Goal: Transaction & Acquisition: Purchase product/service

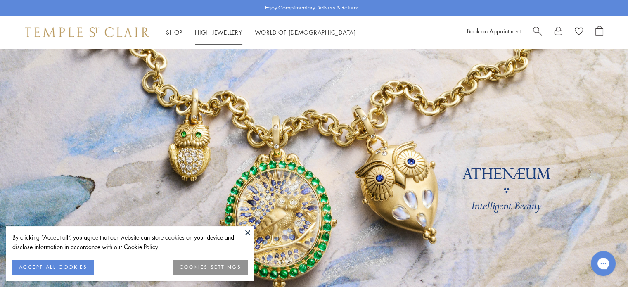
click at [172, 32] on link "Shop Shop" at bounding box center [174, 32] width 17 height 8
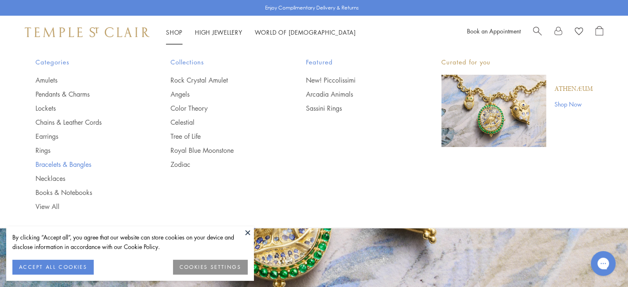
click at [42, 168] on link "Bracelets & Bangles" at bounding box center [87, 164] width 102 height 9
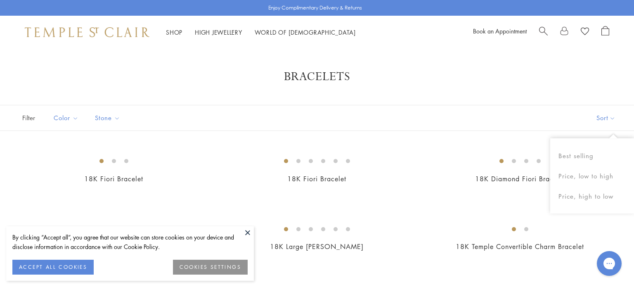
click at [596, 120] on button "Sort" at bounding box center [606, 117] width 56 height 25
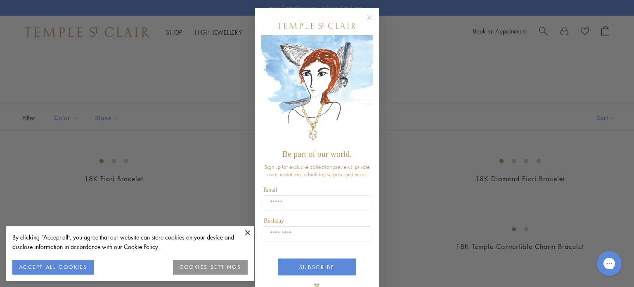
click at [583, 176] on div "Close dialog Be part of our world. Sign up for exclusive collection previews, p…" at bounding box center [317, 143] width 634 height 287
click at [368, 16] on circle "Close dialog" at bounding box center [370, 18] width 10 height 10
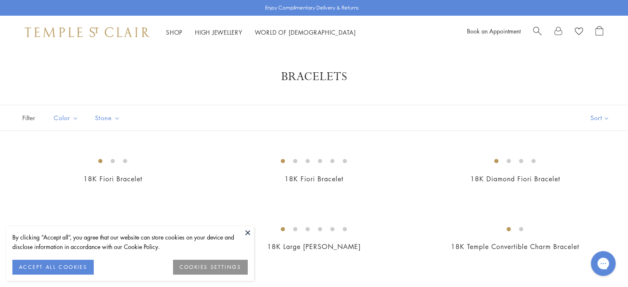
click at [244, 234] on button at bounding box center [248, 232] width 12 height 12
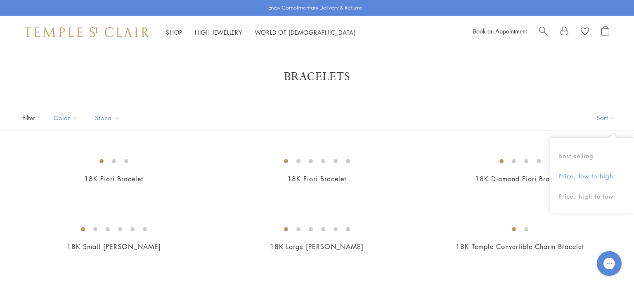
click at [589, 171] on button "Price, low to high" at bounding box center [592, 176] width 84 height 20
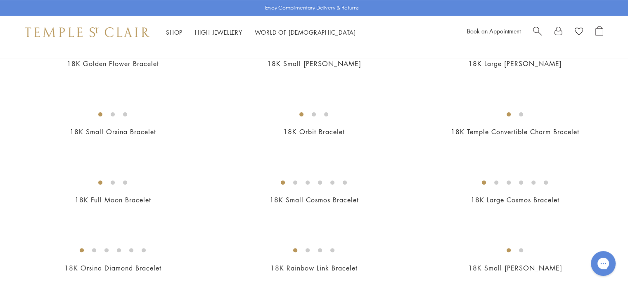
scroll to position [243, 0]
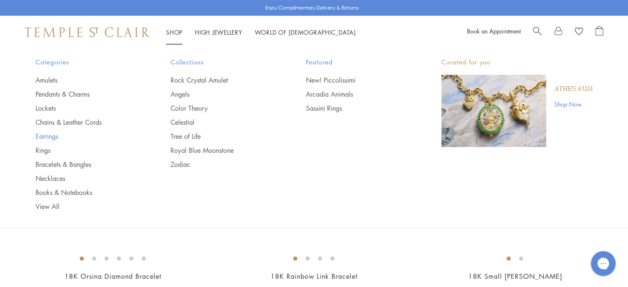
click at [43, 138] on link "Earrings" at bounding box center [87, 136] width 102 height 9
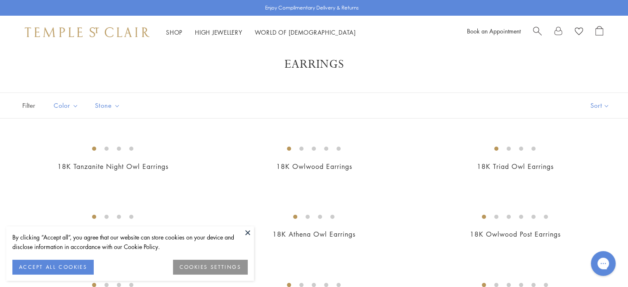
scroll to position [33, 0]
